Goal: Task Accomplishment & Management: Manage account settings

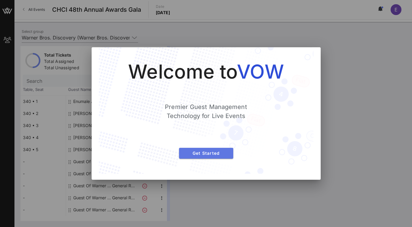
click at [207, 153] on span "Get Started" at bounding box center [206, 153] width 45 height 5
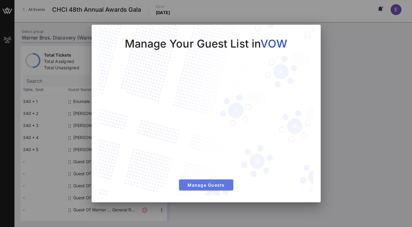
click at [206, 186] on span "Manage Guests" at bounding box center [206, 185] width 45 height 5
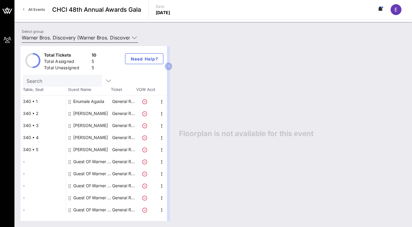
click at [135, 38] on icon at bounding box center [134, 37] width 5 height 7
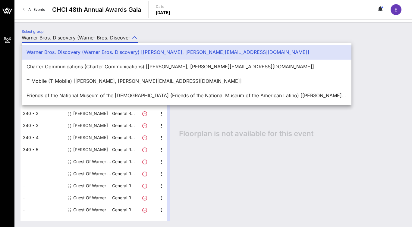
scroll to position [0, 141]
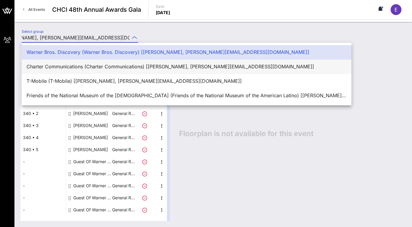
click at [114, 69] on div "Charter Communications (Charter Communications) [[PERSON_NAME], [PERSON_NAME][E…" at bounding box center [187, 67] width 320 height 6
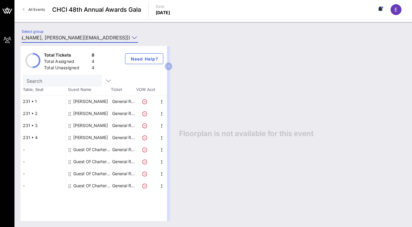
click at [134, 37] on icon at bounding box center [134, 37] width 5 height 7
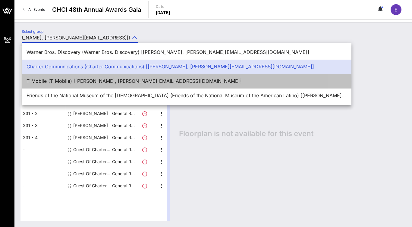
click at [108, 81] on div "T-Mobile (T-Mobile) [[PERSON_NAME], [PERSON_NAME][EMAIL_ADDRESS][DOMAIN_NAME]]" at bounding box center [187, 81] width 320 height 6
type input "T-Mobile (T-Mobile) [[PERSON_NAME], [PERSON_NAME][EMAIL_ADDRESS][DOMAIN_NAME]]"
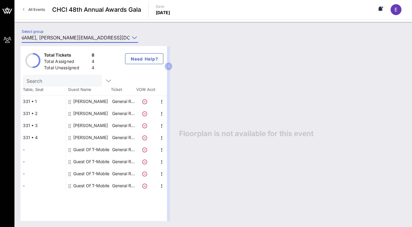
click at [84, 151] on div "Guest Of T-Mobile" at bounding box center [91, 150] width 36 height 12
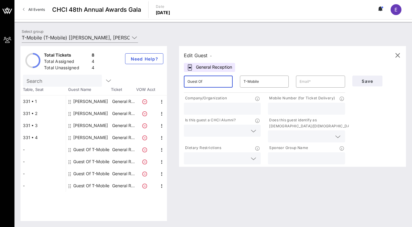
click at [219, 80] on input "Guest Of" at bounding box center [209, 82] width 42 height 10
type input "[PERSON_NAME]"
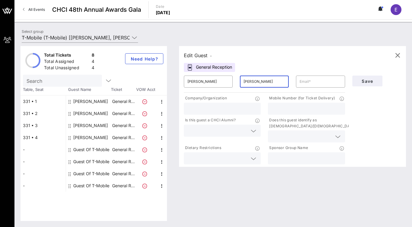
type input "[PERSON_NAME]"
click at [285, 159] on input "text" at bounding box center [307, 159] width 70 height 8
paste input "T-Mobile"
type input "T-Mobile"
click at [210, 103] on div at bounding box center [223, 109] width 70 height 12
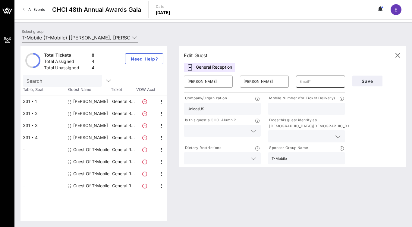
type input "UnidosUS"
click at [305, 86] on input "text" at bounding box center [321, 82] width 42 height 10
paste input "[EMAIL_ADDRESS][DOMAIN_NAME]"
type input "[EMAIL_ADDRESS][DOMAIN_NAME]"
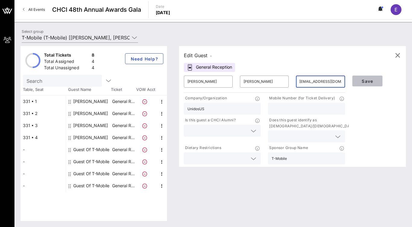
click at [365, 81] on span "Save" at bounding box center [367, 81] width 20 height 5
click at [360, 86] on button "Save" at bounding box center [367, 81] width 30 height 11
